Goal: Task Accomplishment & Management: Complete application form

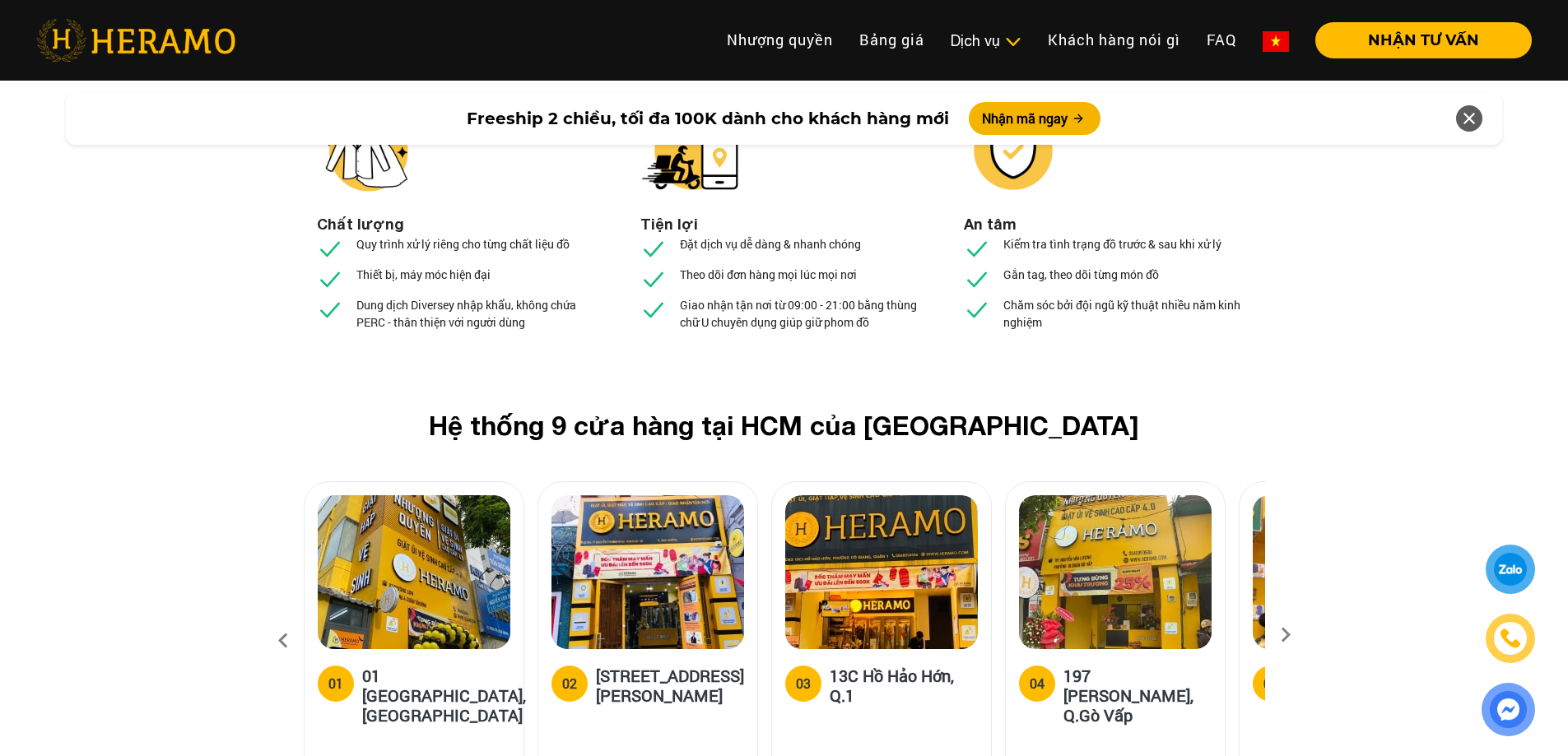
scroll to position [6086, 0]
click at [1289, 634] on icon at bounding box center [1285, 639] width 30 height 11
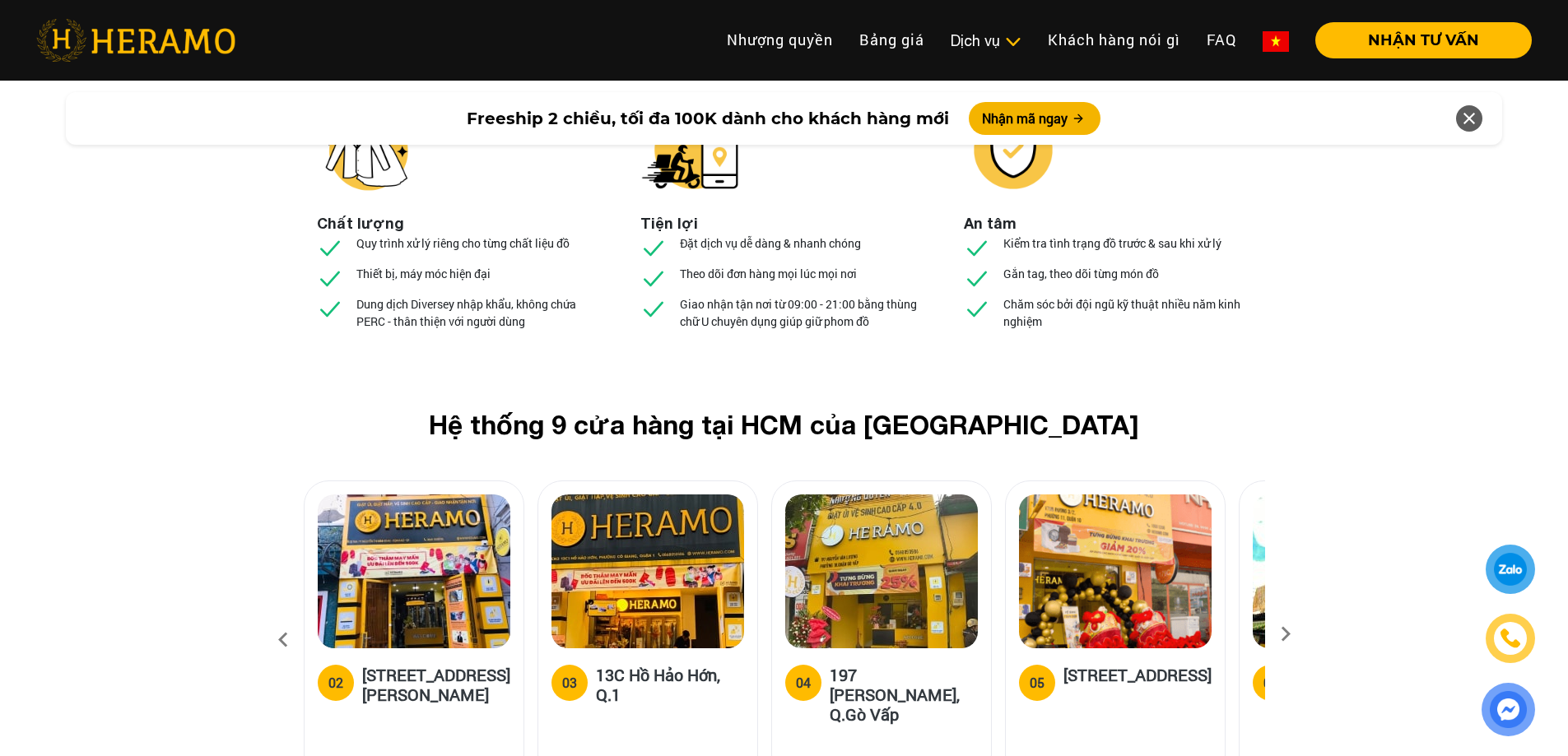
click at [1289, 634] on icon at bounding box center [1285, 639] width 30 height 11
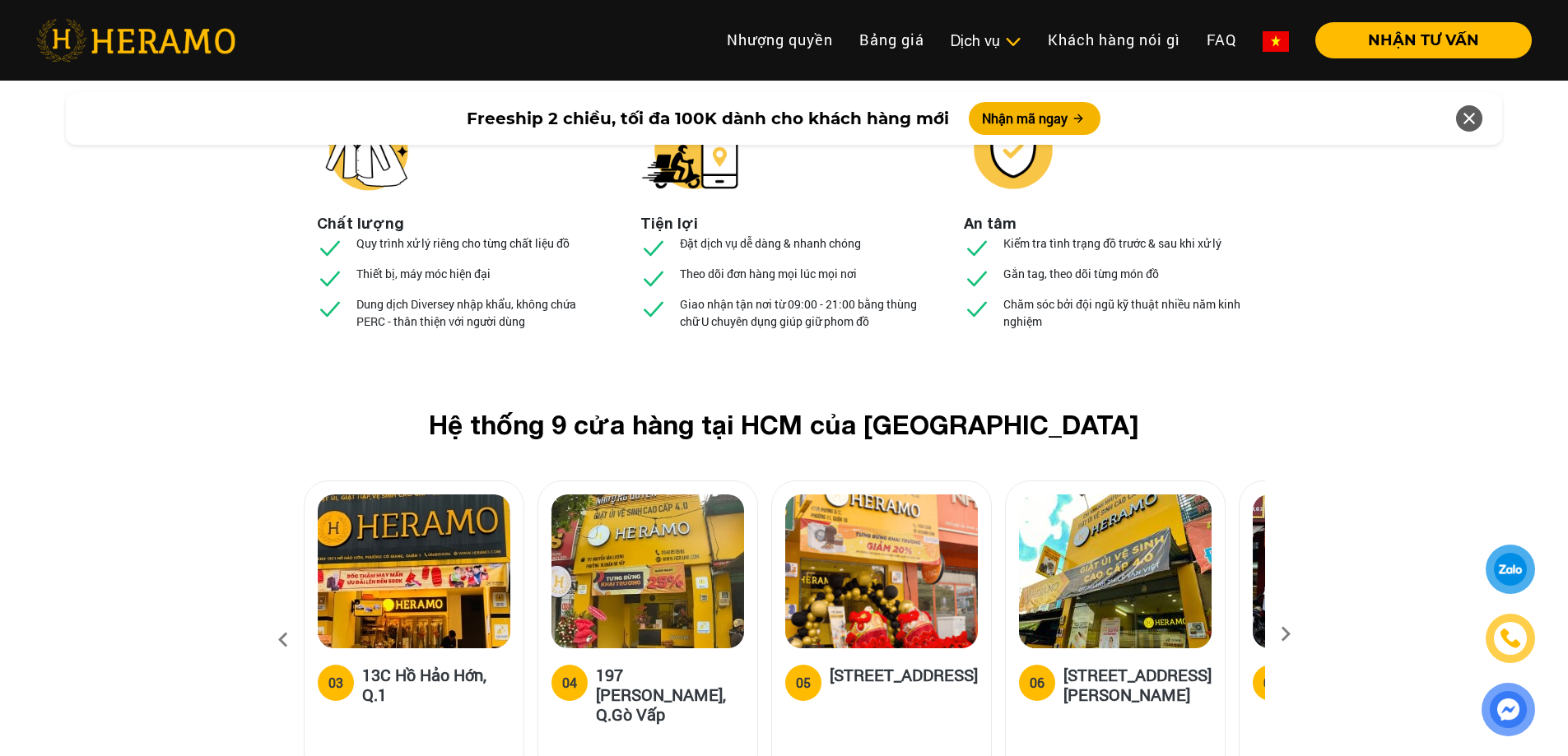
click at [280, 618] on icon at bounding box center [283, 640] width 30 height 44
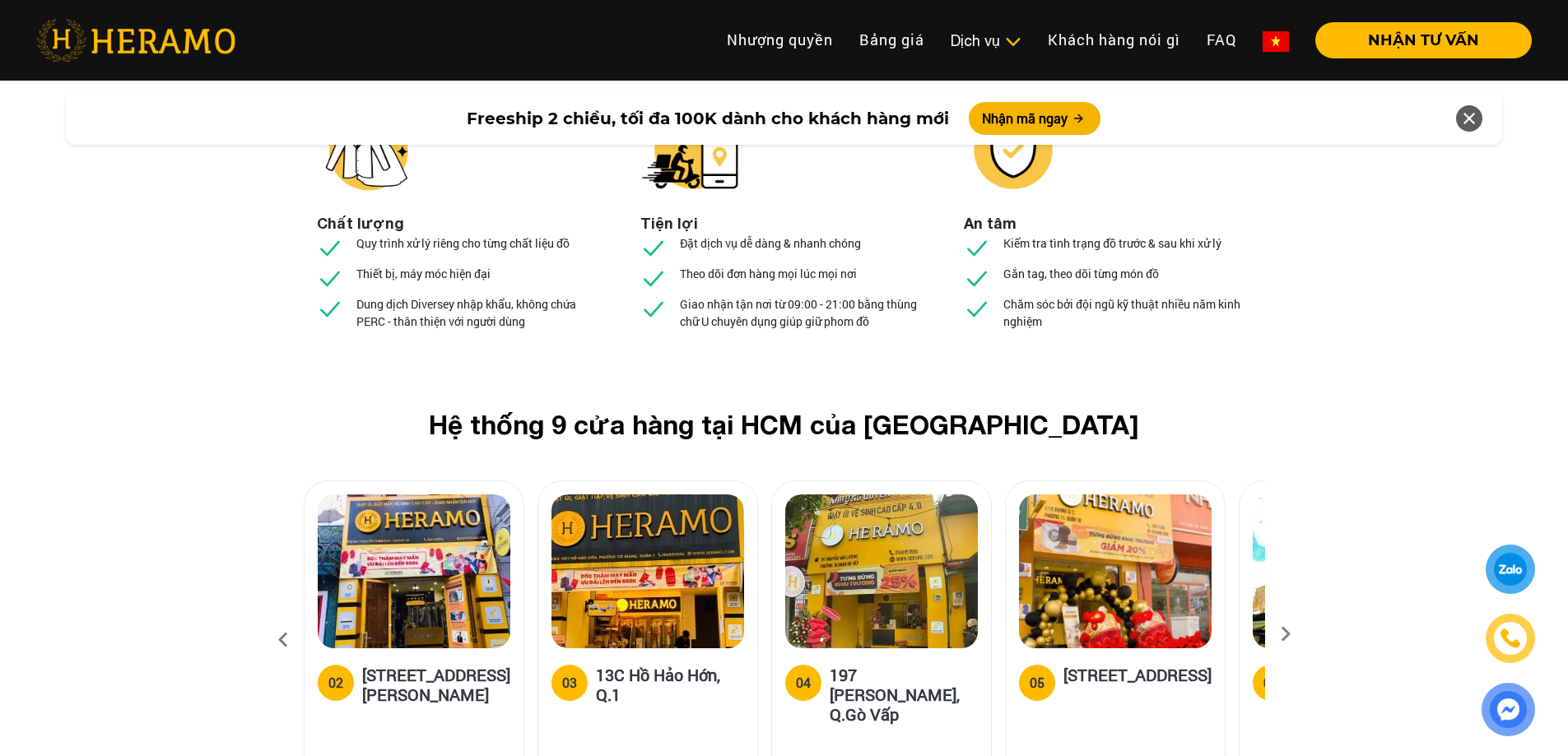
click at [1518, 566] on div at bounding box center [1510, 570] width 36 height 36
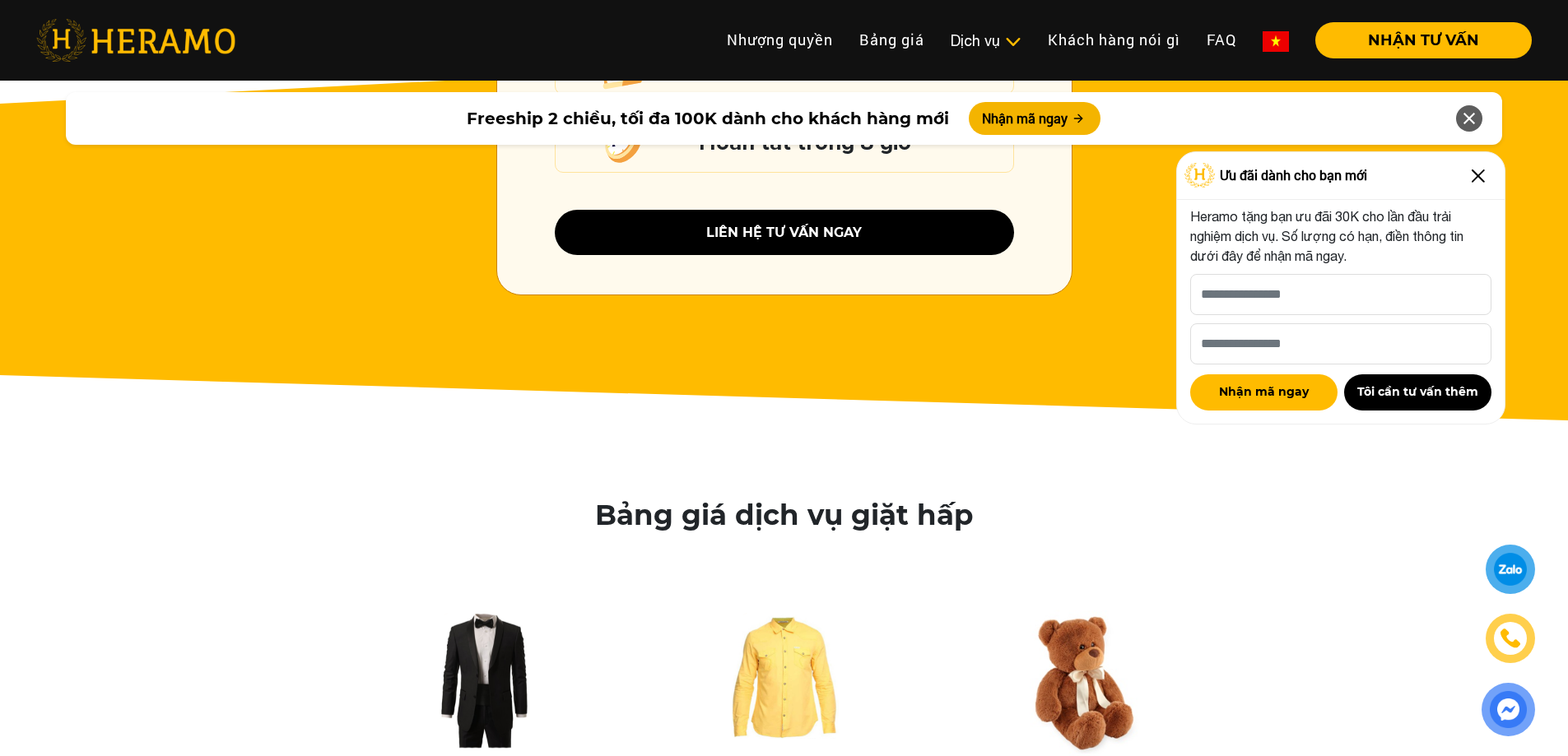
scroll to position [2541, 0]
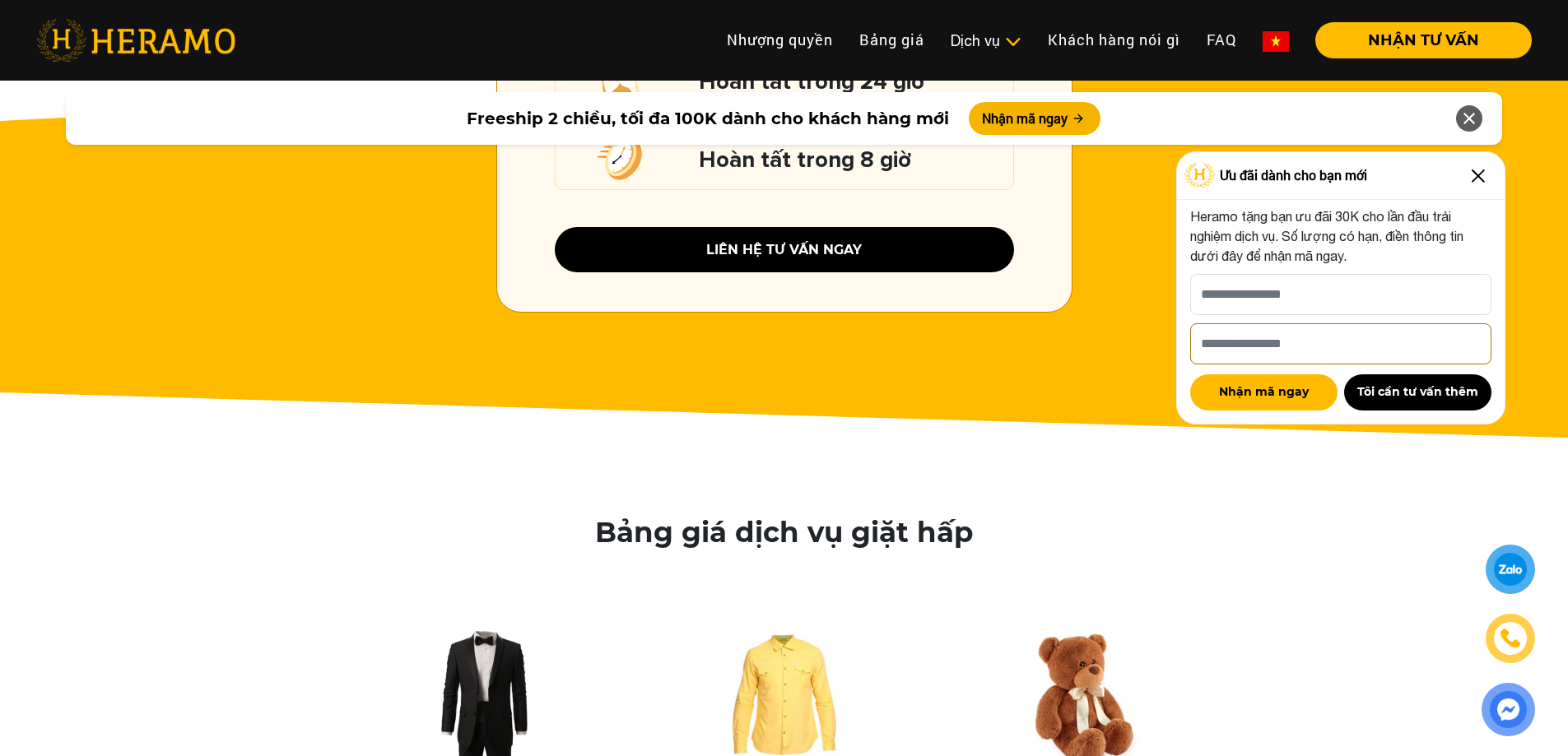
click at [1405, 349] on input "Số điện thoại HERAMO có thể liên hệ là *" at bounding box center [1341, 344] width 302 height 41
type input "**********"
click at [1353, 286] on input "[PERSON_NAME] xin tên của bạn nhé *" at bounding box center [1341, 295] width 302 height 41
type input "*****"
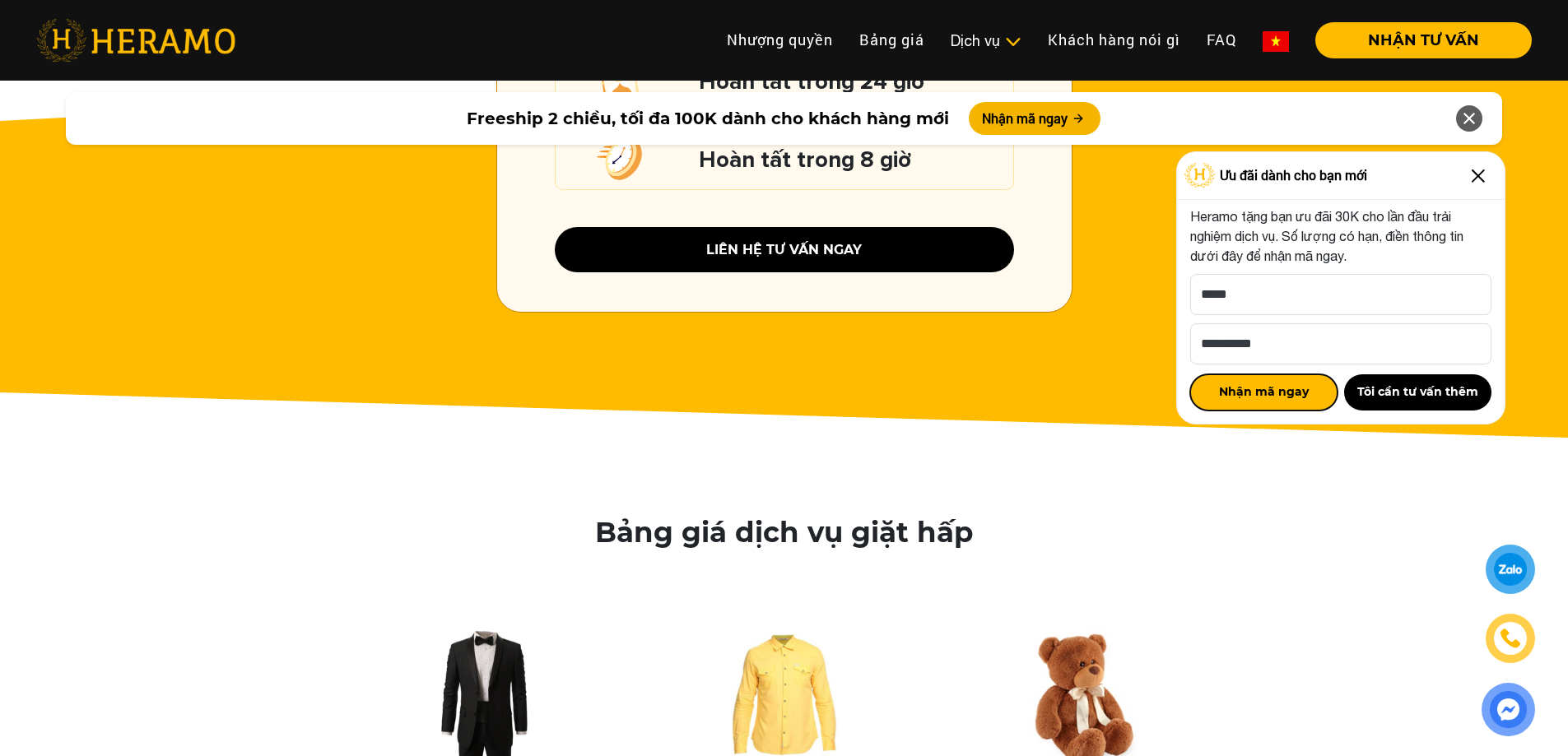
click at [1269, 402] on button "Nhận mã ngay" at bounding box center [1264, 392] width 147 height 36
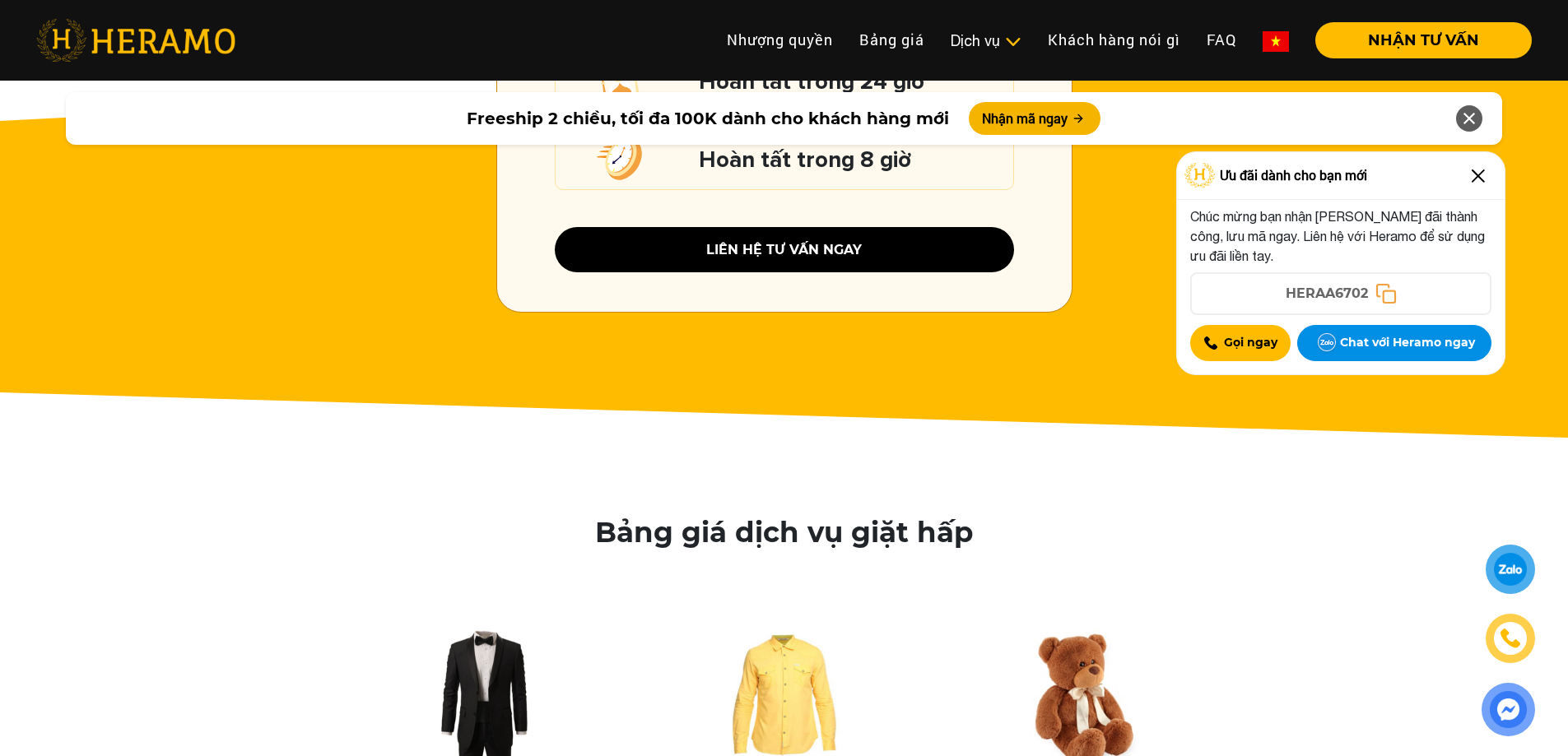
click at [1387, 298] on icon at bounding box center [1386, 292] width 21 height 21
click at [1375, 352] on button "Chat với Heramo ngay" at bounding box center [1394, 343] width 193 height 36
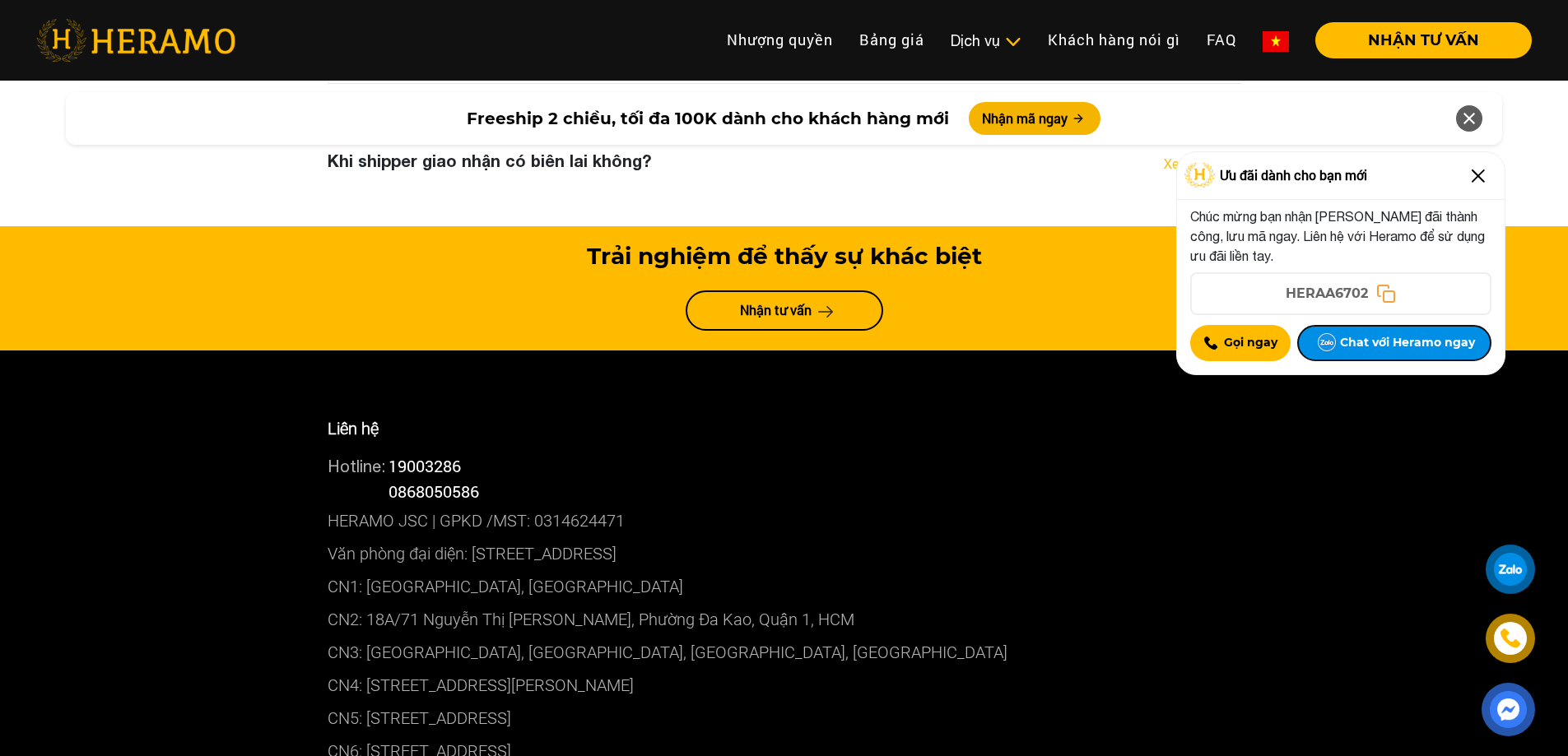
scroll to position [8689, 0]
